Goal: Task Accomplishment & Management: Manage account settings

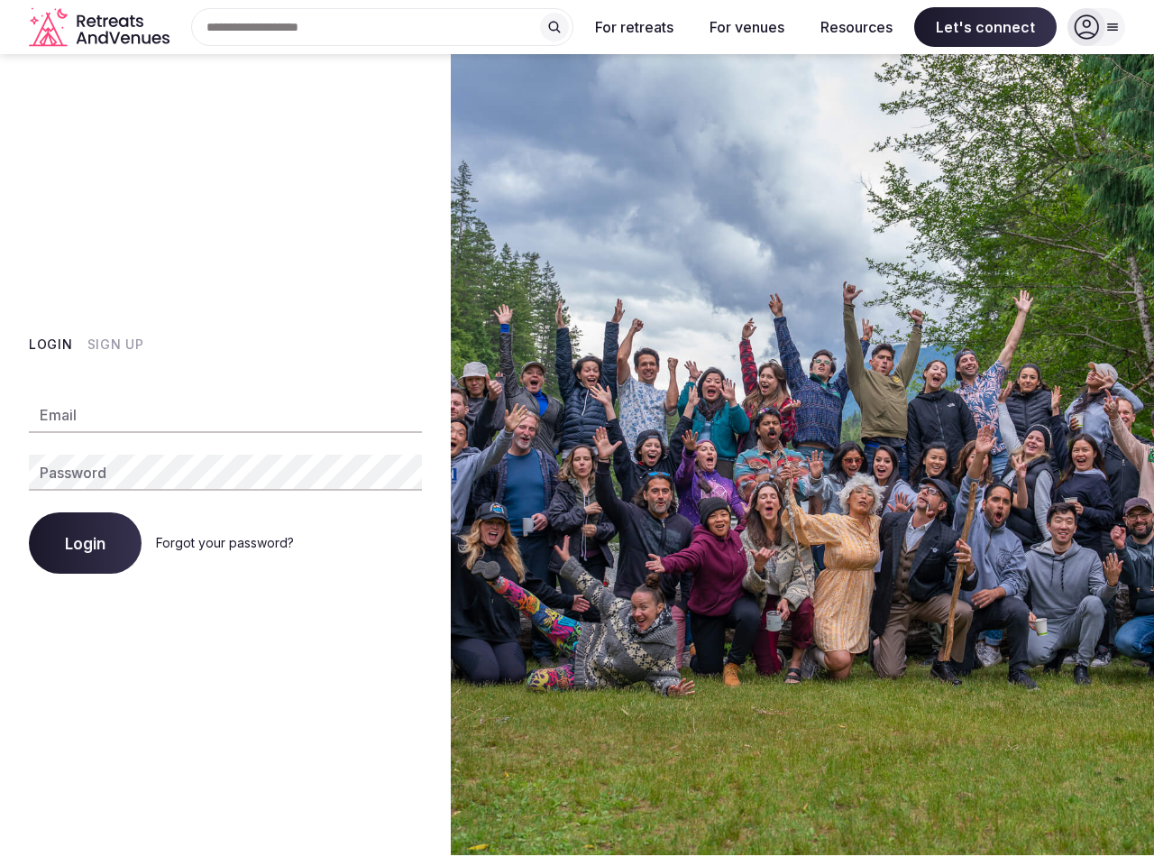
click at [577, 433] on img at bounding box center [802, 454] width 703 height 801
click at [382, 27] on div "Search Popular Destinations [GEOGRAPHIC_DATA], [GEOGRAPHIC_DATA] [GEOGRAPHIC_DA…" at bounding box center [375, 27] width 397 height 38
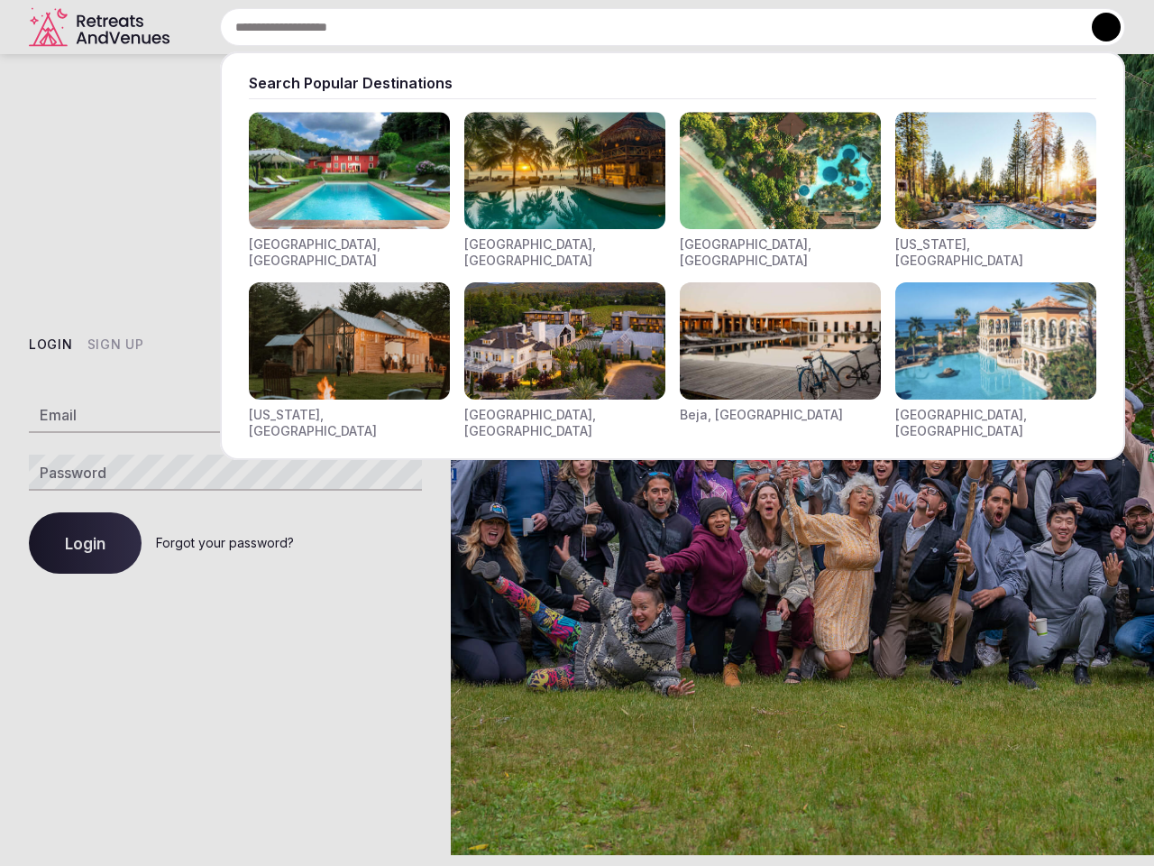
click at [554, 27] on input "text" at bounding box center [672, 27] width 905 height 38
click at [635, 27] on input "text" at bounding box center [672, 27] width 905 height 38
click at [747, 27] on input "text" at bounding box center [672, 27] width 905 height 38
click at [857, 27] on input "text" at bounding box center [672, 27] width 905 height 38
click at [985, 27] on input "text" at bounding box center [672, 27] width 905 height 38
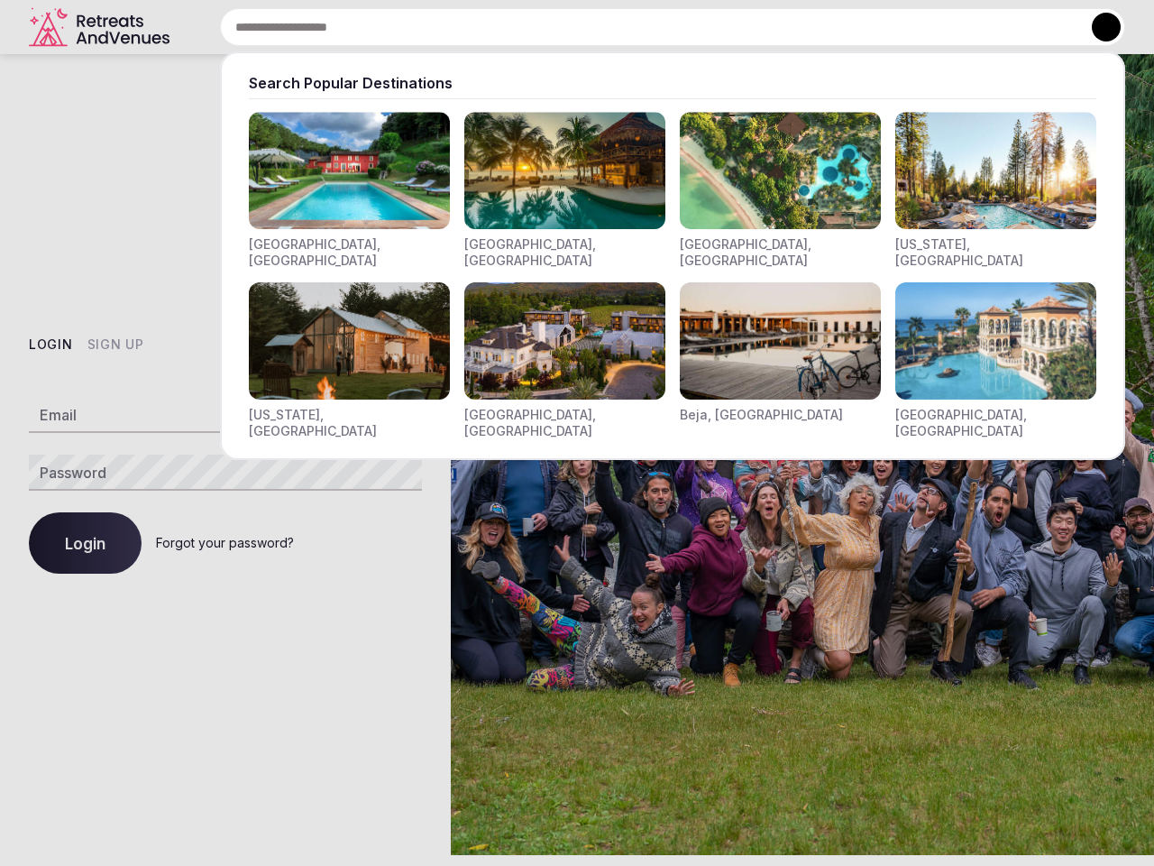
click at [1096, 27] on button at bounding box center [1106, 27] width 29 height 29
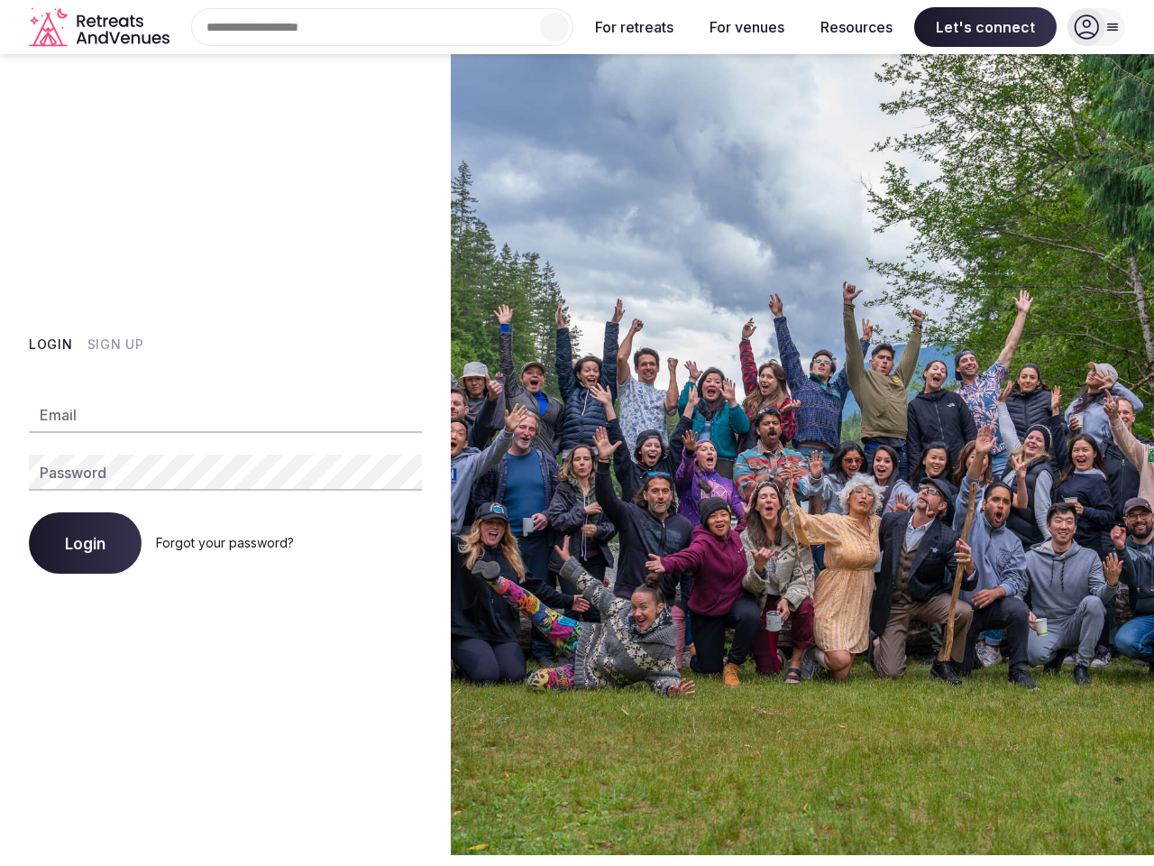
click at [50, 344] on button "Login" at bounding box center [51, 344] width 44 height 18
click at [115, 344] on button "Sign Up" at bounding box center [115, 344] width 57 height 18
